Goal: Information Seeking & Learning: Learn about a topic

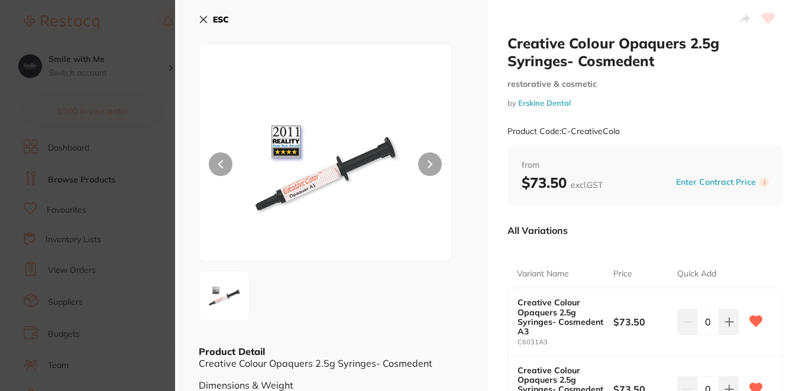
click at [126, 38] on section "Creative Colour Opaquers 2.5g Syringes- Cosmedent restorative & cosmetic by [PE…" at bounding box center [401, 195] width 802 height 391
click at [123, 15] on div at bounding box center [102, 22] width 157 height 27
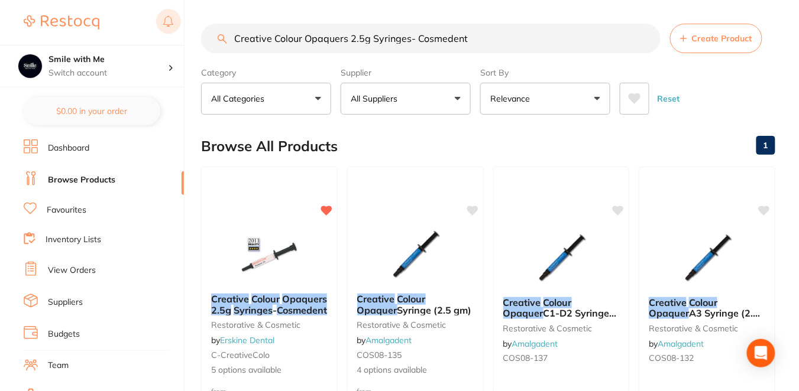
drag, startPoint x: 477, startPoint y: 43, endPoint x: 175, endPoint y: 35, distance: 302.3
click at [175, 35] on div "$630.53 Smile with Me Switch account Smile with Me Epsom Dental $0.00 in your o…" at bounding box center [399, 195] width 799 height 391
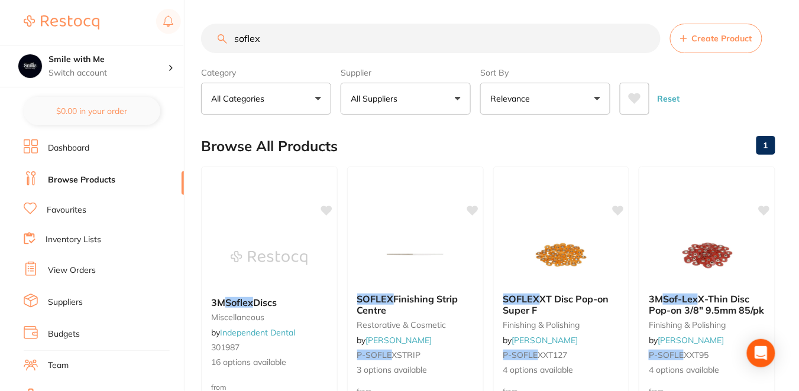
type input "soflex"
click at [403, 144] on div "Browse All Products 1" at bounding box center [488, 147] width 574 height 40
click at [593, 341] on div "SOFLEX XT Disc Pop-on Super F finishing & polishing by [PERSON_NAME] P-SOFLE XX…" at bounding box center [561, 335] width 137 height 102
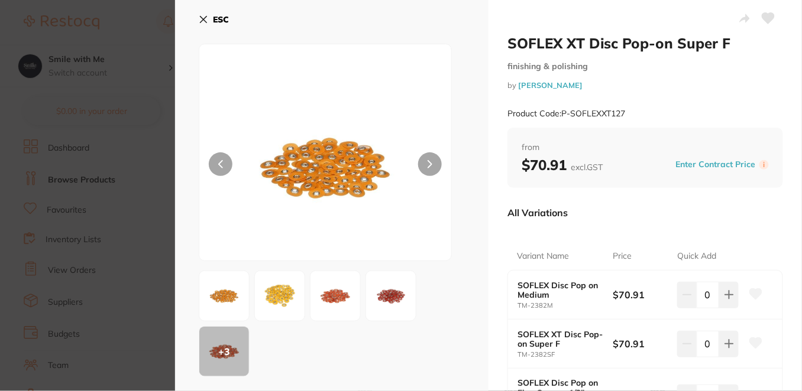
click at [627, 226] on div "All Variations" at bounding box center [645, 213] width 276 height 31
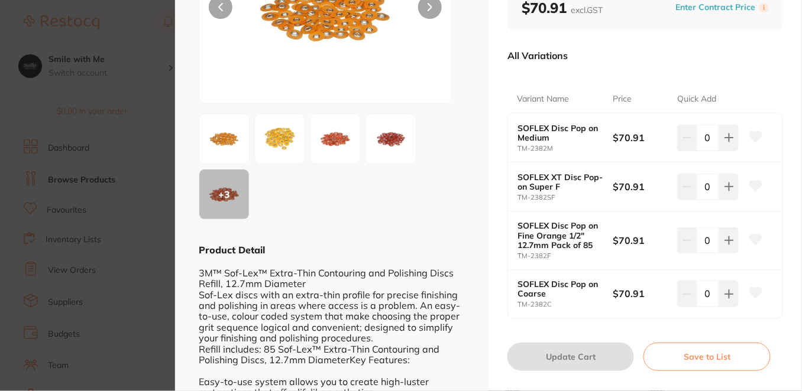
scroll to position [184, 0]
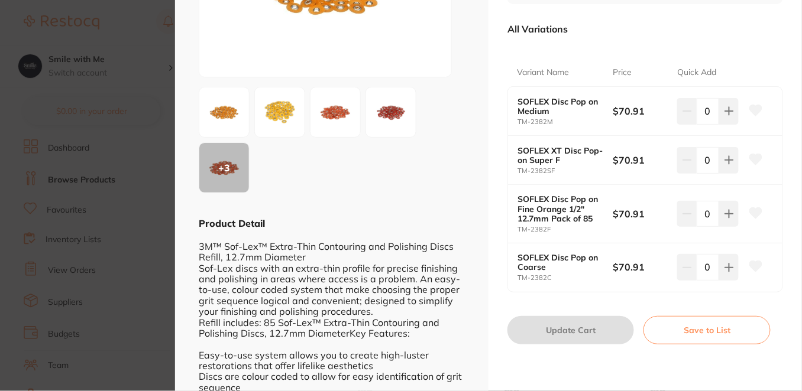
click at [143, 18] on section "SOFLEX XT Disc Pop-on Super F finishing & polishing by [PERSON_NAME] Product Co…" at bounding box center [401, 195] width 802 height 391
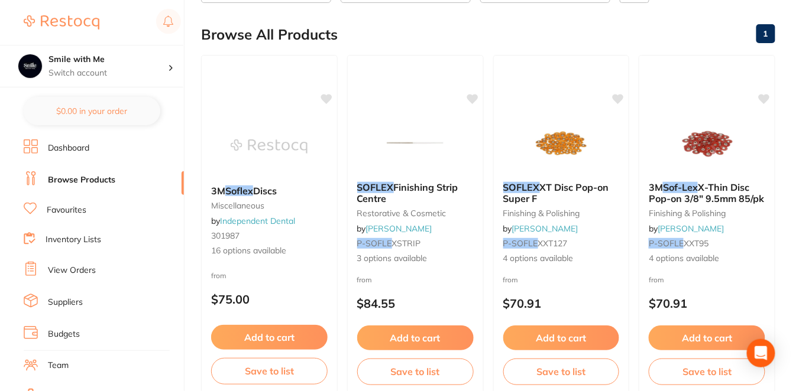
scroll to position [158, 0]
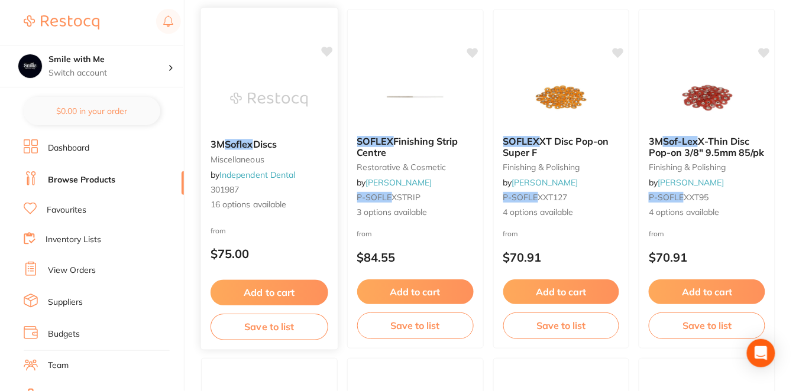
click at [282, 243] on div "from $75.00" at bounding box center [269, 245] width 137 height 43
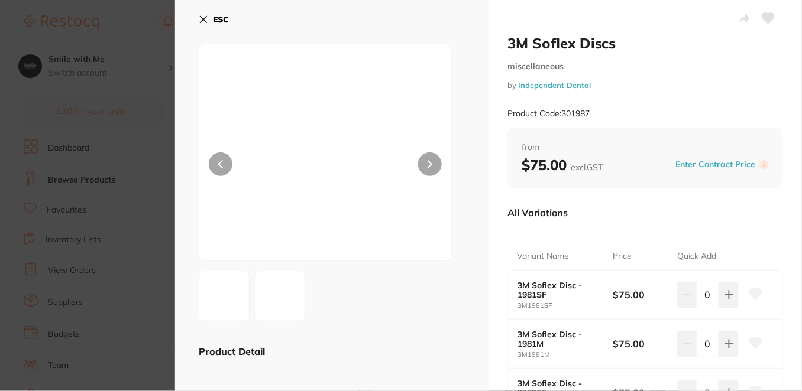
click at [595, 223] on div "All Variations" at bounding box center [645, 213] width 276 height 31
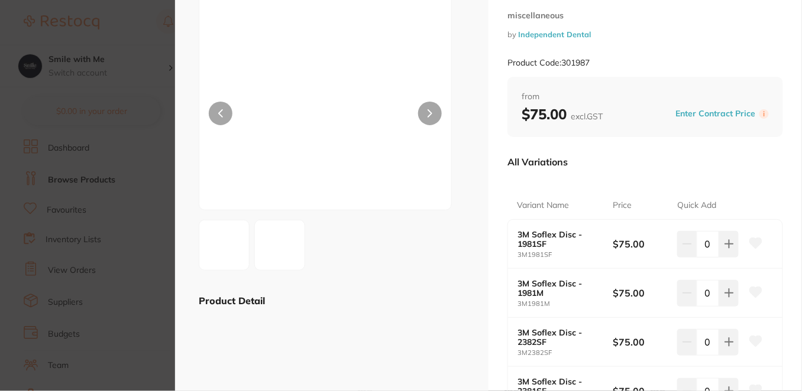
scroll to position [52, 0]
click at [130, 36] on section "3M Soflex Discs miscellaneous by Independent Dental Product Code: 301987 ESC Pr…" at bounding box center [401, 195] width 802 height 391
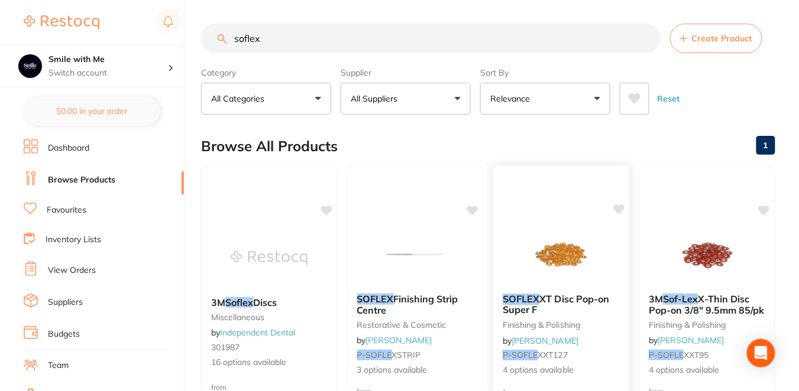
click at [575, 250] on img at bounding box center [560, 255] width 77 height 60
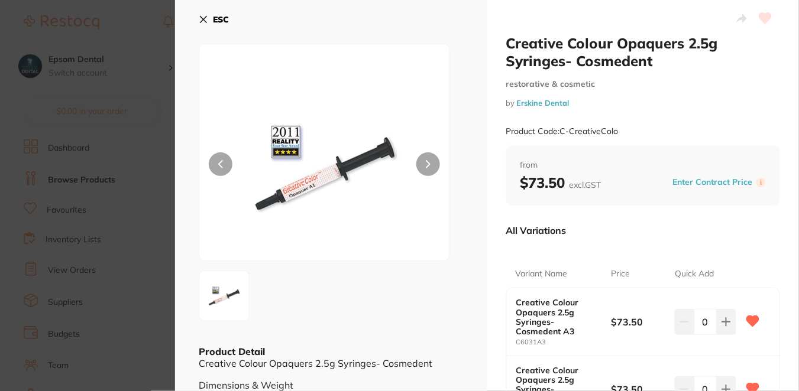
scroll to position [50, 0]
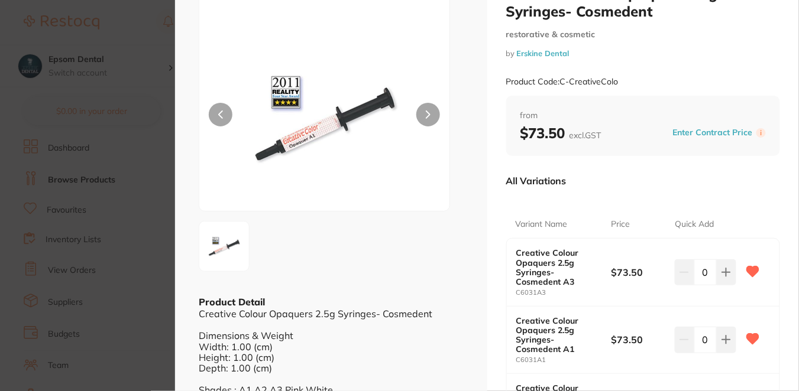
click at [139, 46] on section "Creative Colour Opaquers 2.5g Syringes- Cosmedent restorative & cosmetic by [PE…" at bounding box center [399, 195] width 799 height 391
